Goal: Information Seeking & Learning: Learn about a topic

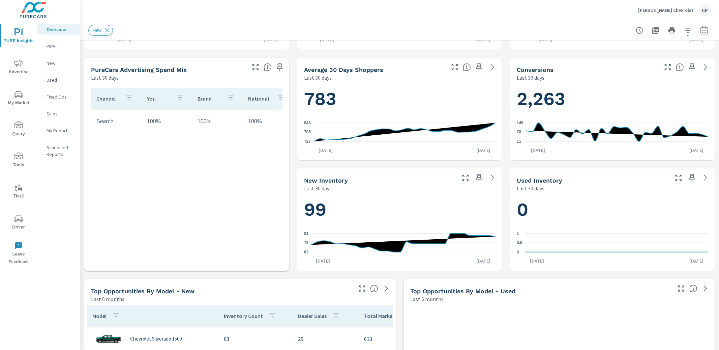
scroll to position [212, 0]
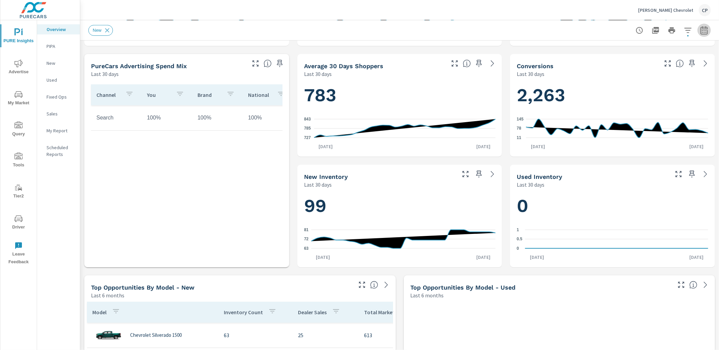
click at [705, 31] on icon "button" at bounding box center [704, 30] width 8 height 8
select select "Last 30 days"
click at [650, 77] on p "+ Add comparison" at bounding box center [657, 76] width 86 height 8
select select "Previous period"
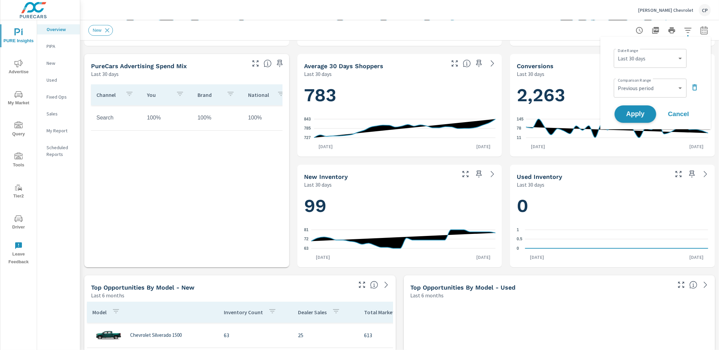
click at [639, 111] on span "Apply" at bounding box center [636, 114] width 28 height 6
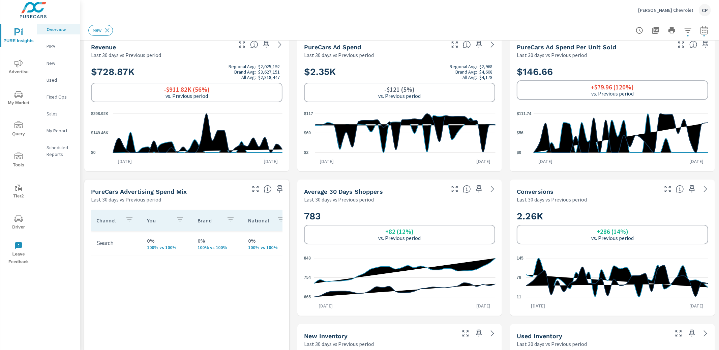
scroll to position [144, 0]
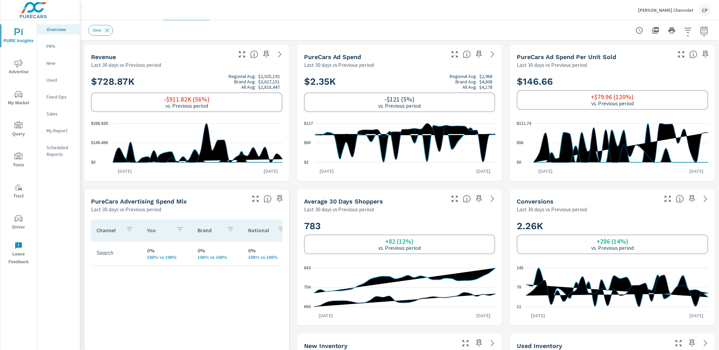
click at [13, 68] on span "Advertise" at bounding box center [18, 67] width 32 height 17
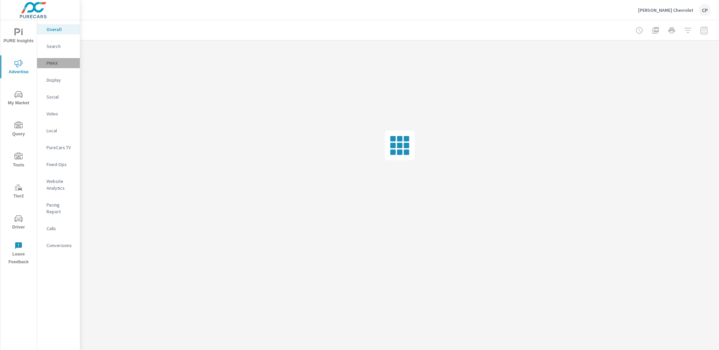
click at [58, 60] on p "PMAX" at bounding box center [61, 63] width 28 height 7
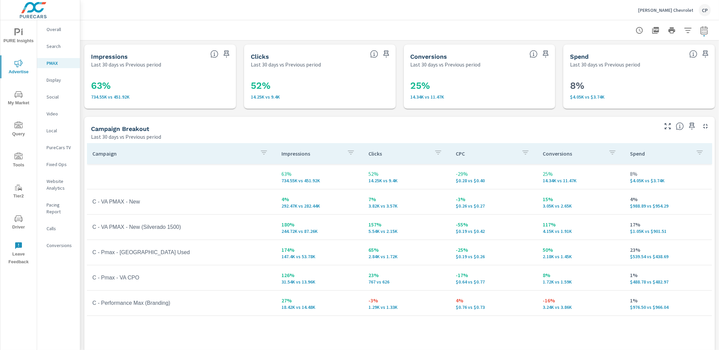
click at [64, 48] on p "Search" at bounding box center [61, 46] width 28 height 7
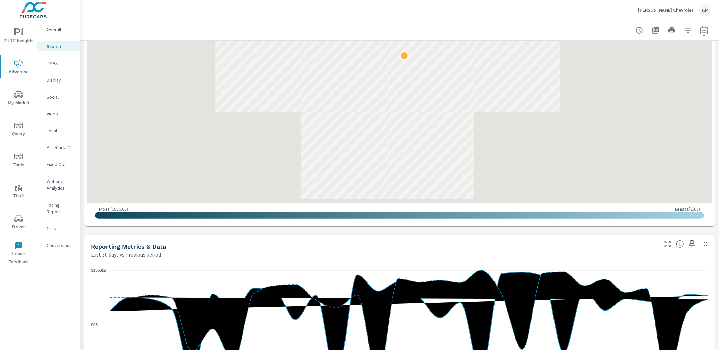
scroll to position [224, 0]
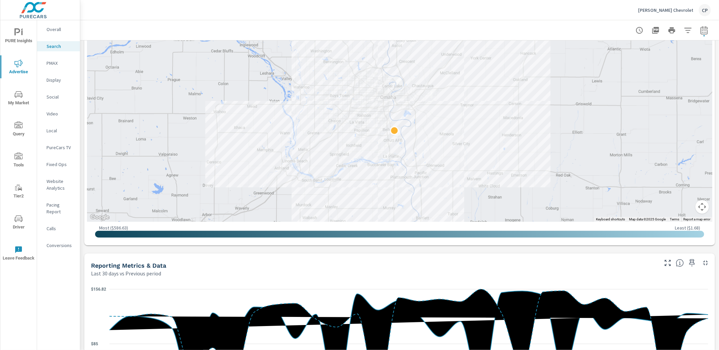
drag, startPoint x: 499, startPoint y: 67, endPoint x: 489, endPoint y: 124, distance: 57.9
click at [489, 124] on div at bounding box center [400, 70] width 626 height 303
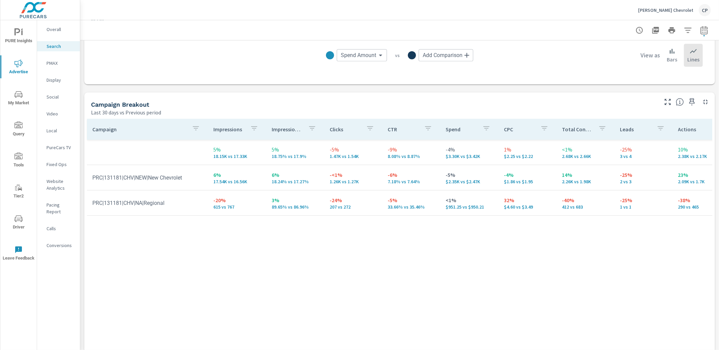
scroll to position [629, 0]
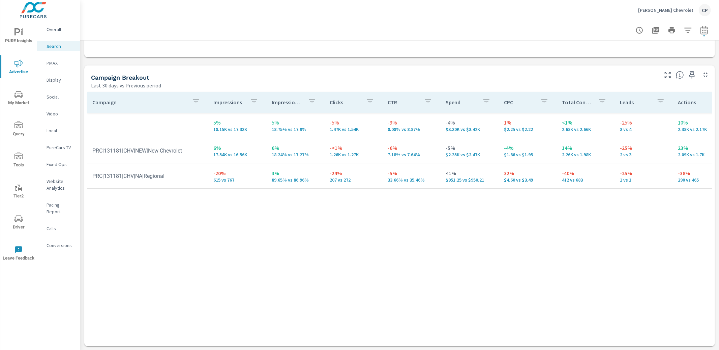
click at [24, 101] on span "My Market" at bounding box center [18, 98] width 32 height 17
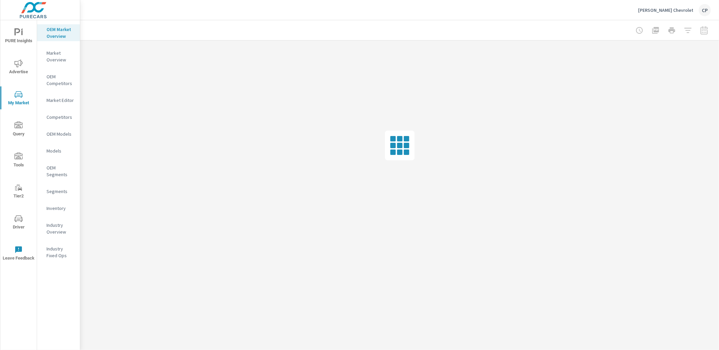
click at [49, 114] on p "Competitors" at bounding box center [61, 117] width 28 height 7
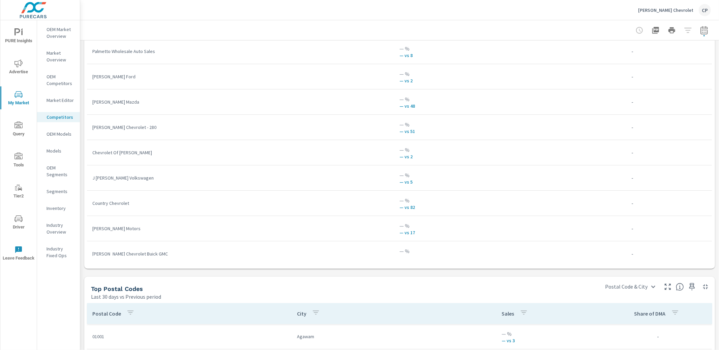
click at [89, 273] on div "Market View Last 30 days vs Previous period ← Move left → Move right ↑ Move up …" at bounding box center [399, 56] width 639 height 1155
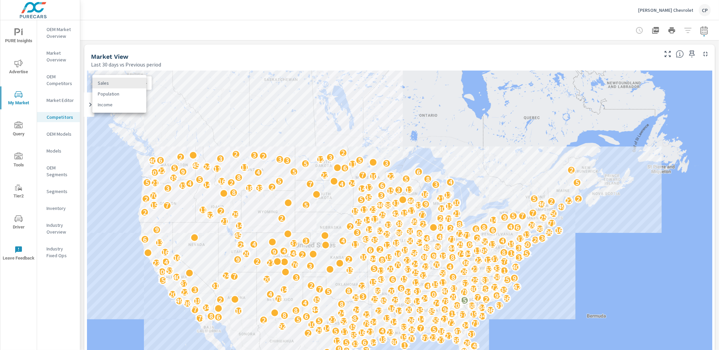
click at [135, 82] on body "PURE Insights Advertise My Market Query Tools Tier2 Driver Leave Feedback OEM M…" at bounding box center [359, 175] width 719 height 350
click at [82, 114] on div at bounding box center [359, 175] width 719 height 350
click at [64, 82] on p "OEM Competitors" at bounding box center [61, 79] width 28 height 13
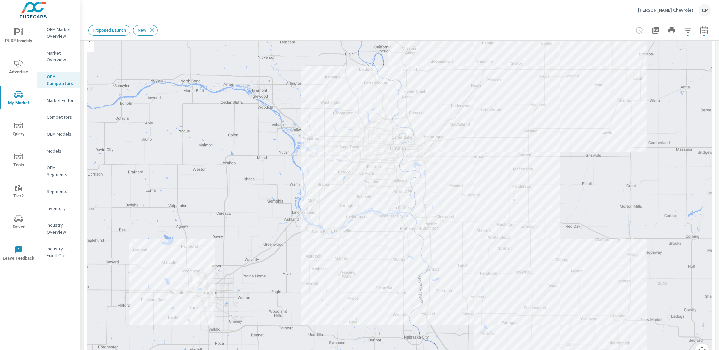
scroll to position [24, 0]
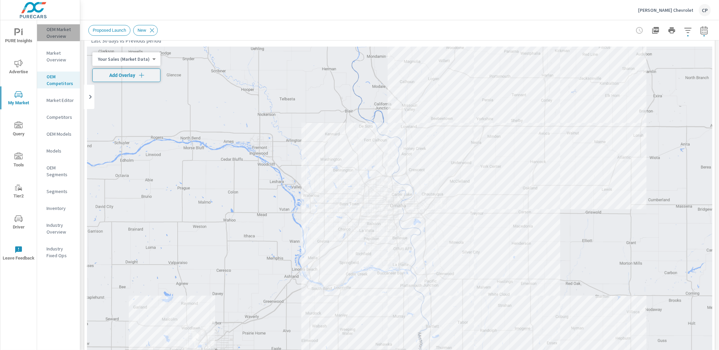
click at [65, 34] on p "OEM Market Overview" at bounding box center [61, 32] width 28 height 13
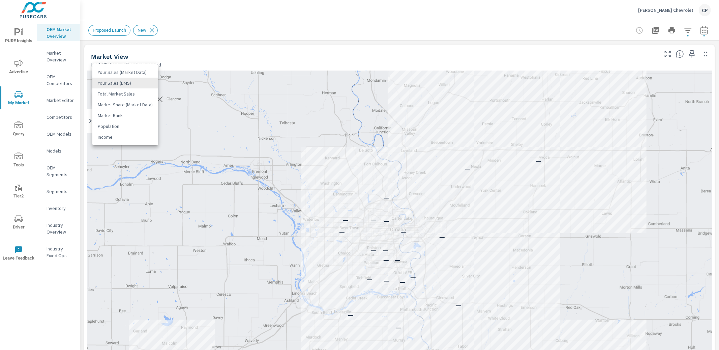
click at [142, 81] on body "PURE Insights Advertise My Market Query Tools Tier2 Driver Leave Feedback OEM M…" at bounding box center [359, 175] width 719 height 350
click at [193, 56] on div at bounding box center [359, 175] width 719 height 350
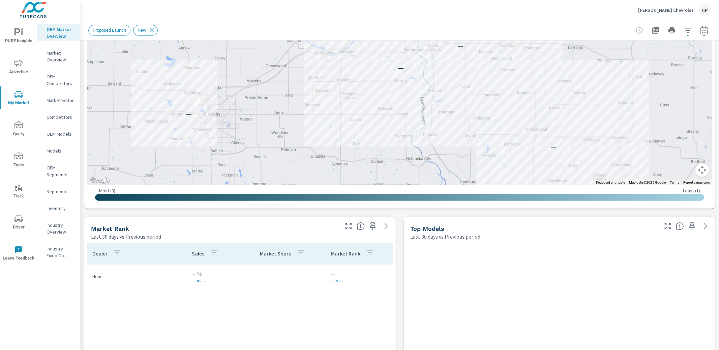
scroll to position [262, 0]
click at [708, 30] on button "button" at bounding box center [704, 30] width 13 height 13
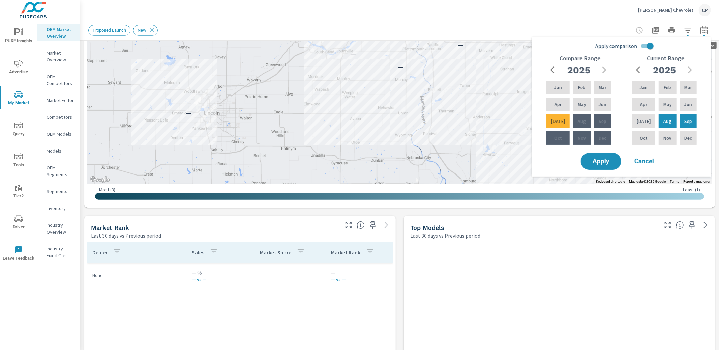
click at [704, 30] on icon "button" at bounding box center [704, 30] width 8 height 8
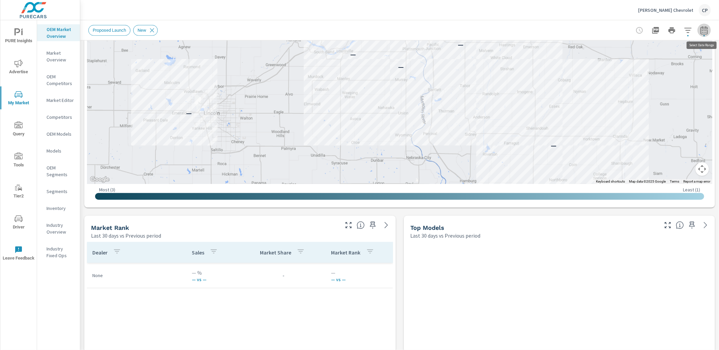
click at [703, 30] on icon "button" at bounding box center [704, 30] width 8 height 8
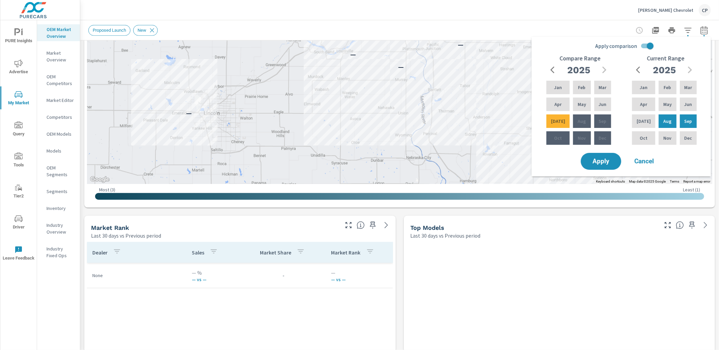
click at [650, 40] on input "Apply comparison" at bounding box center [650, 45] width 38 height 13
checkbox input "false"
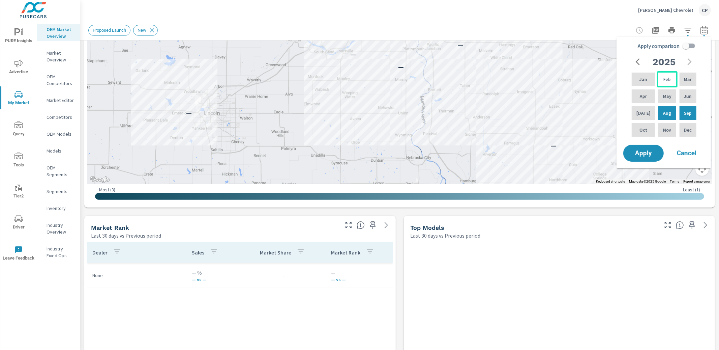
click at [667, 80] on p "Feb" at bounding box center [667, 79] width 7 height 7
click at [649, 107] on div "[DATE]" at bounding box center [644, 113] width 26 height 16
drag, startPoint x: 685, startPoint y: 80, endPoint x: 677, endPoint y: 93, distance: 15.0
click at [685, 80] on p "Mar" at bounding box center [688, 79] width 8 height 7
drag, startPoint x: 667, startPoint y: 111, endPoint x: 664, endPoint y: 118, distance: 7.4
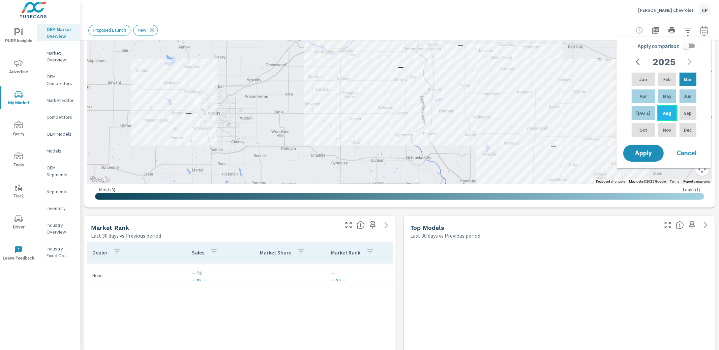
click at [667, 112] on p "Aug" at bounding box center [667, 113] width 8 height 7
click at [650, 152] on span "Apply" at bounding box center [644, 153] width 28 height 6
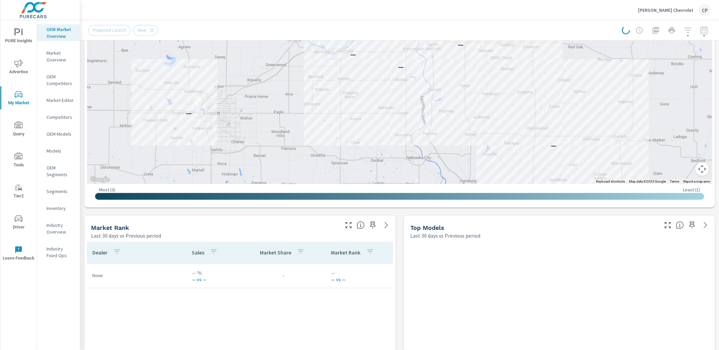
click at [706, 31] on div at bounding box center [666, 30] width 89 height 13
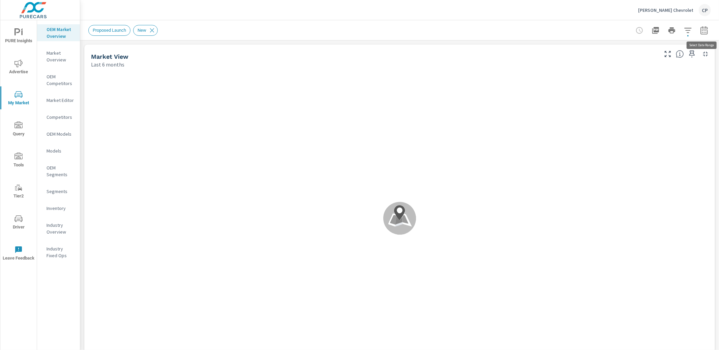
click at [706, 31] on icon "button" at bounding box center [704, 30] width 8 height 8
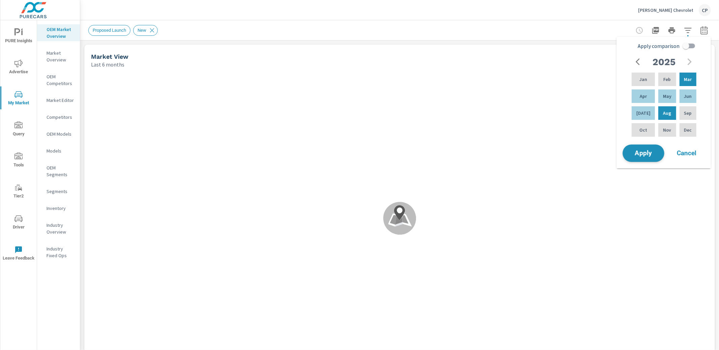
scroll to position [101, 0]
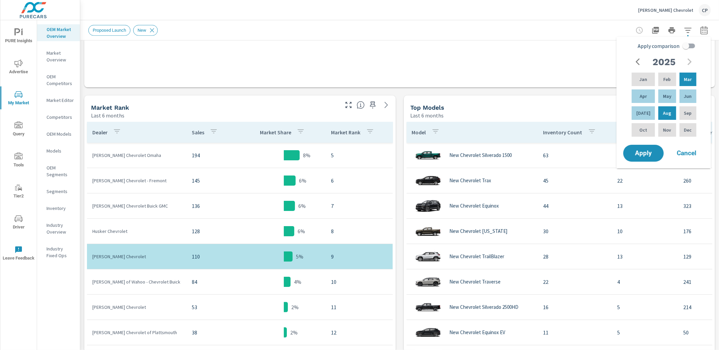
scroll to position [281, 0]
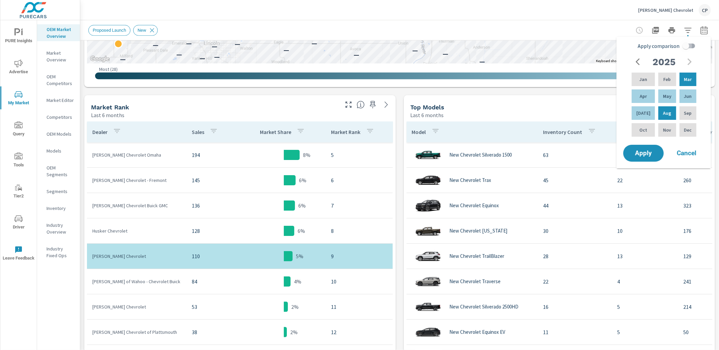
drag, startPoint x: 683, startPoint y: 47, endPoint x: 681, endPoint y: 50, distance: 4.1
click at [683, 47] on input "Apply comparison" at bounding box center [686, 45] width 38 height 13
checkbox input "true"
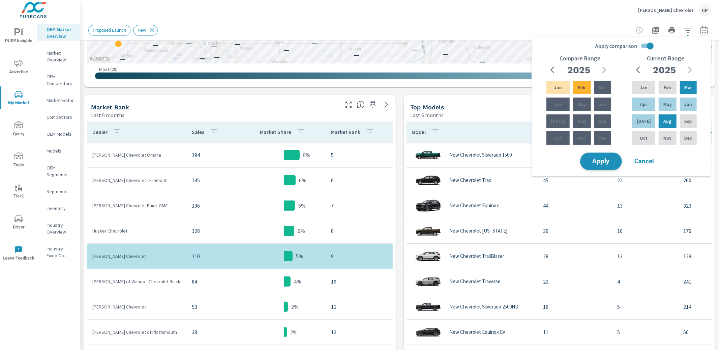
click at [600, 158] on span "Apply" at bounding box center [601, 161] width 28 height 6
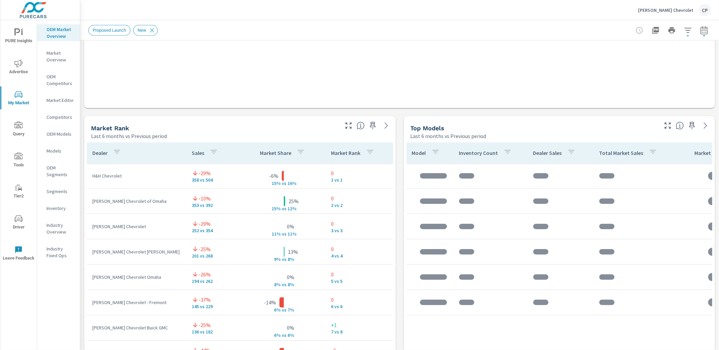
scroll to position [101, 0]
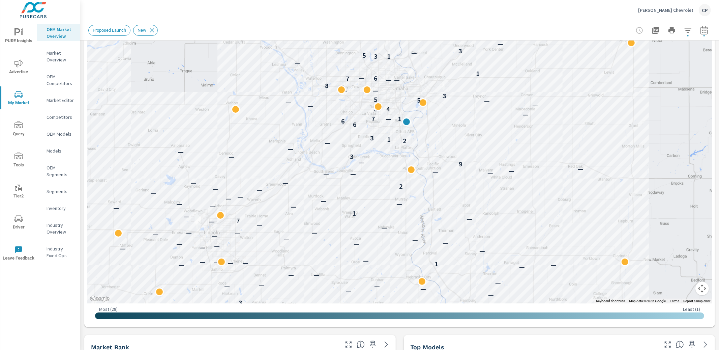
scroll to position [142, 0]
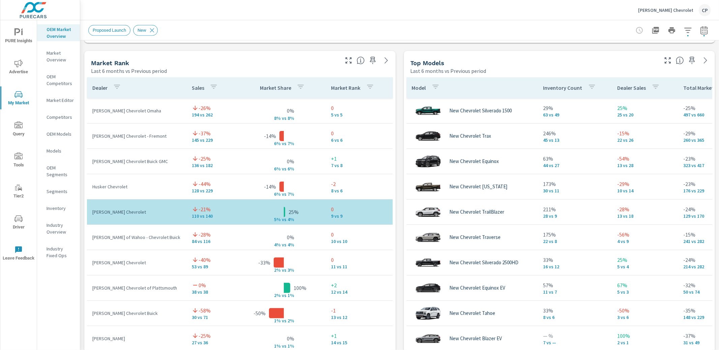
scroll to position [428, 0]
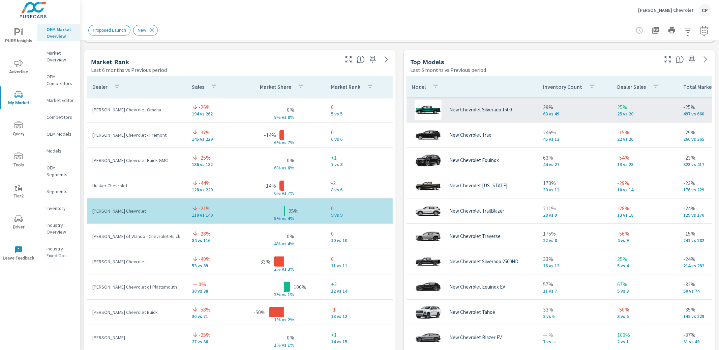
click at [664, 61] on icon "button" at bounding box center [668, 59] width 8 height 8
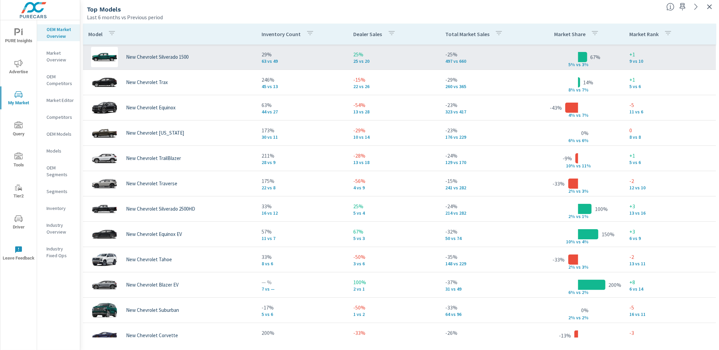
scroll to position [2, 0]
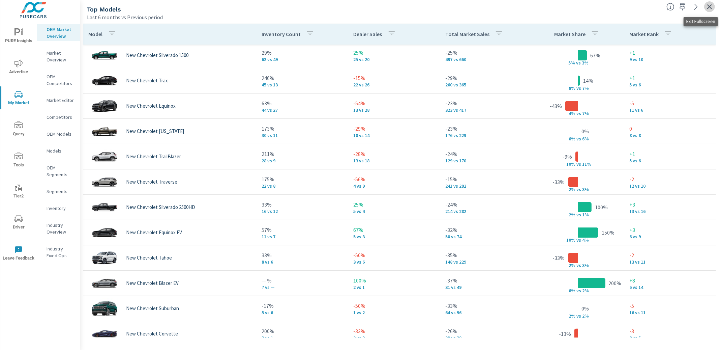
click at [711, 9] on icon "button" at bounding box center [710, 7] width 8 height 8
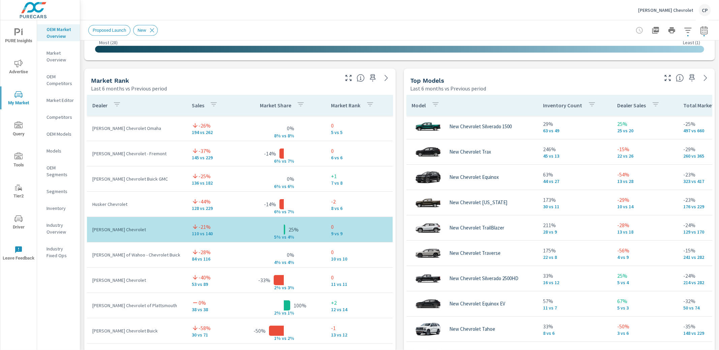
scroll to position [2, 0]
